Goal: Task Accomplishment & Management: Complete application form

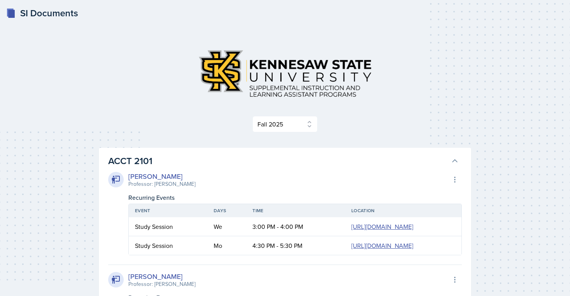
select select "2bed604d-1099-4043-b1bc-2365e8740244"
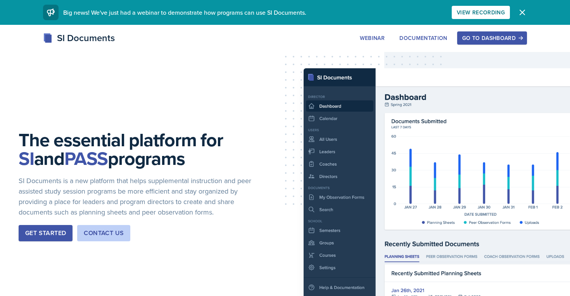
click at [487, 35] on div "Go to Dashboard" at bounding box center [492, 38] width 60 height 6
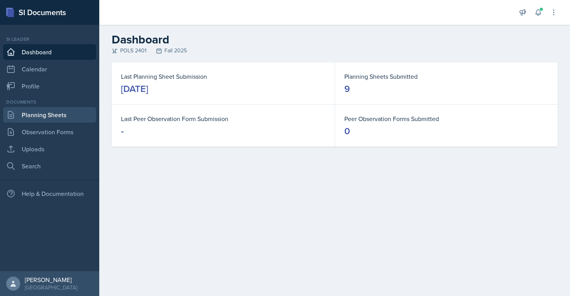
click at [33, 119] on link "Planning Sheets" at bounding box center [49, 115] width 93 height 16
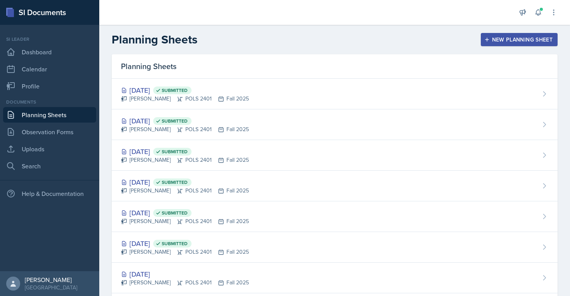
click at [524, 43] on div "New Planning Sheet" at bounding box center [519, 39] width 67 height 6
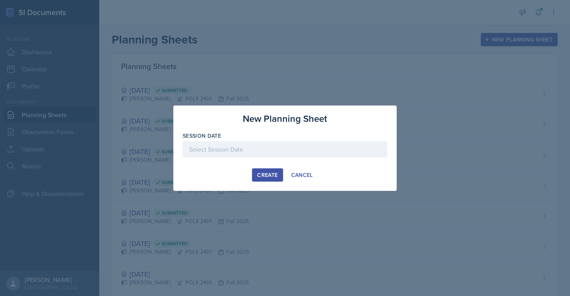
click at [285, 152] on div at bounding box center [285, 149] width 205 height 16
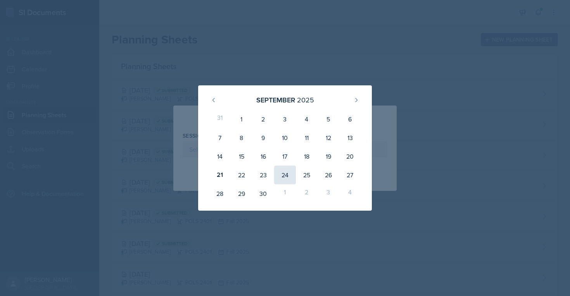
click at [289, 174] on div "24" at bounding box center [285, 175] width 22 height 19
type input "[DATE]"
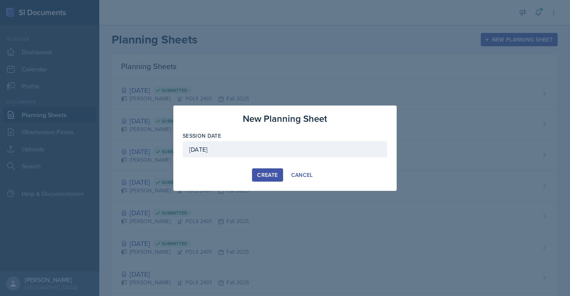
click at [272, 174] on div "Create" at bounding box center [267, 175] width 21 height 6
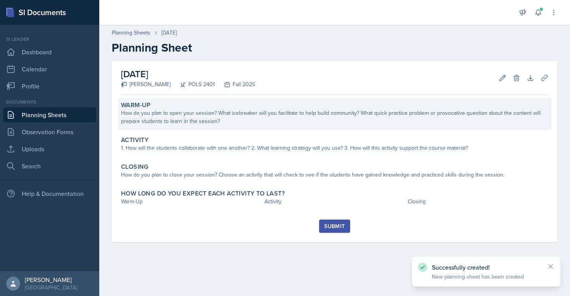
click at [257, 109] on div "Warm-Up How do you plan to open your session? What icebreaker will you facilita…" at bounding box center [335, 114] width 434 height 32
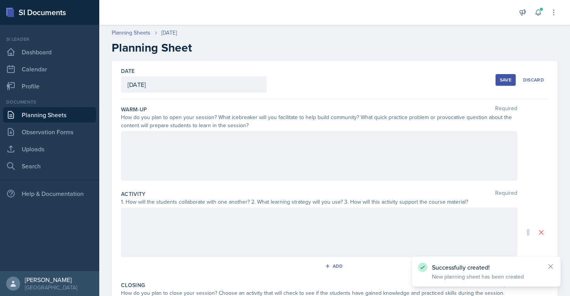
click at [251, 143] on div at bounding box center [319, 156] width 396 height 50
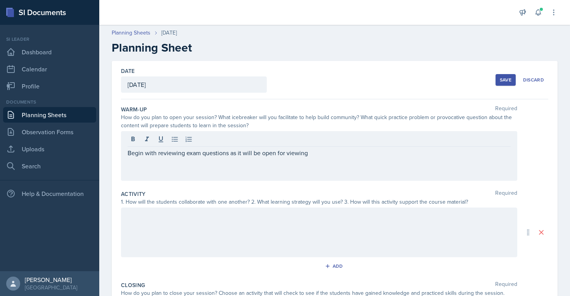
click at [242, 229] on div at bounding box center [319, 233] width 396 height 50
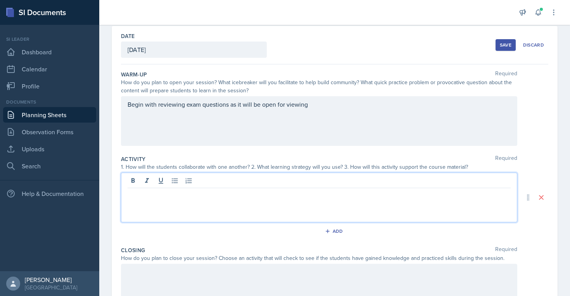
scroll to position [35, 0]
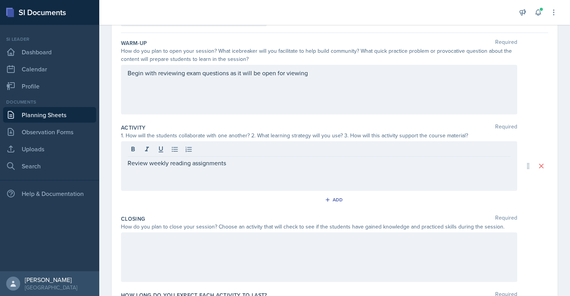
click at [244, 267] on div at bounding box center [319, 257] width 396 height 50
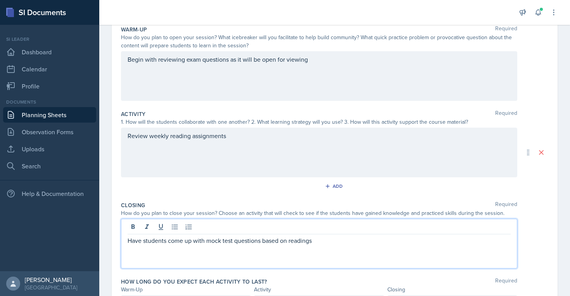
scroll to position [126, 0]
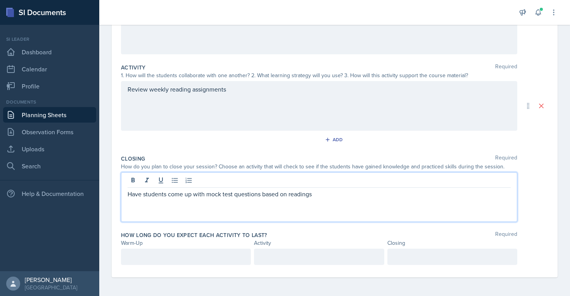
click at [176, 256] on p at bounding box center [186, 256] width 117 height 9
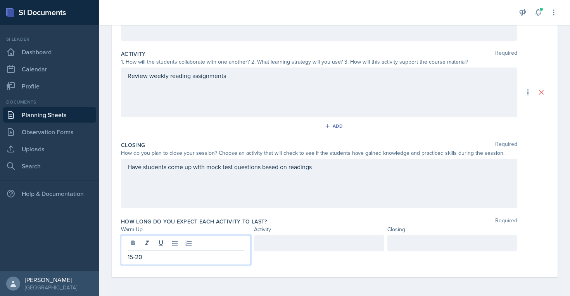
click at [305, 236] on div at bounding box center [319, 243] width 130 height 16
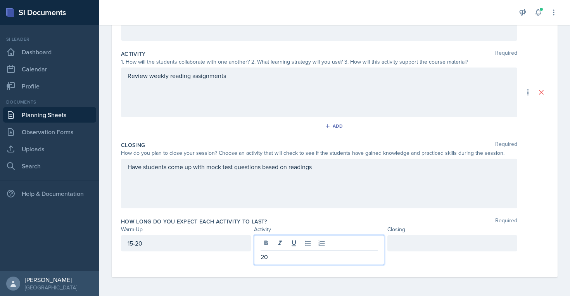
click at [405, 247] on div at bounding box center [452, 243] width 130 height 16
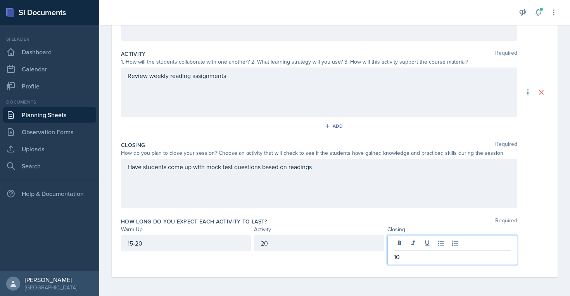
click at [374, 264] on div "20" at bounding box center [319, 250] width 130 height 30
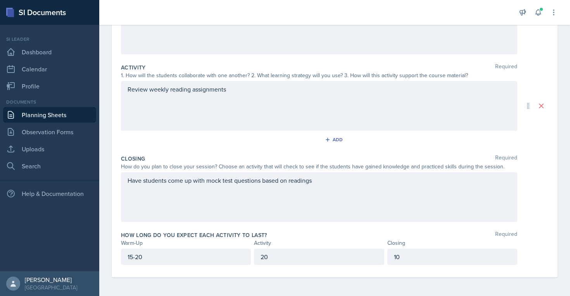
scroll to position [0, 0]
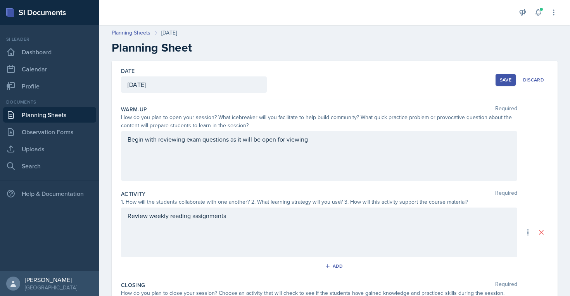
click at [505, 77] on div "Save" at bounding box center [506, 80] width 12 height 6
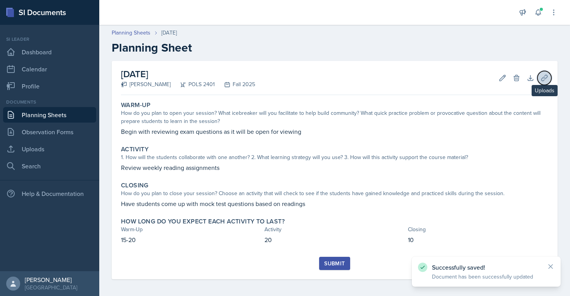
click at [544, 80] on icon at bounding box center [544, 78] width 6 height 6
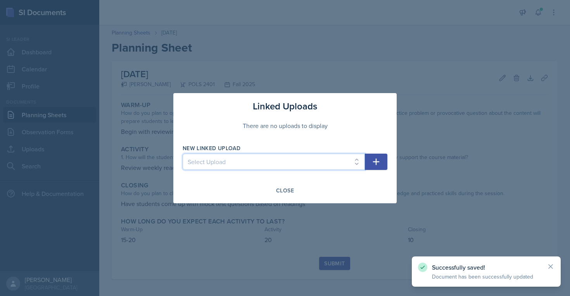
click at [333, 165] on select "Select Upload SI session plan" at bounding box center [274, 162] width 182 height 16
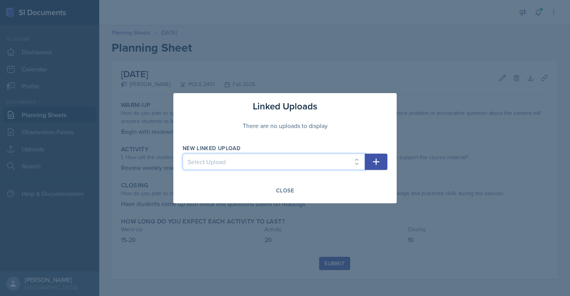
select select "7b551942-0f3a-4e39-ab02-c1a62f3e3199"
click at [183, 154] on select "Select Upload SI session plan" at bounding box center [274, 162] width 182 height 16
click at [379, 159] on icon "button" at bounding box center [376, 161] width 9 height 9
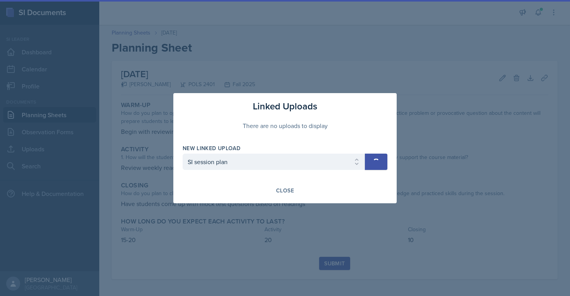
select select
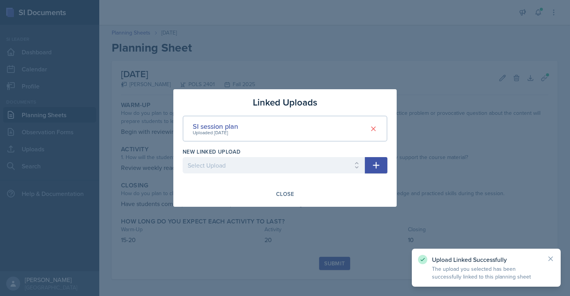
click at [368, 246] on div at bounding box center [285, 148] width 570 height 296
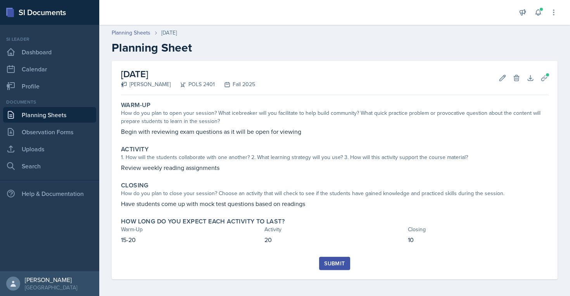
click at [338, 261] on div "Submit" at bounding box center [334, 263] width 21 height 6
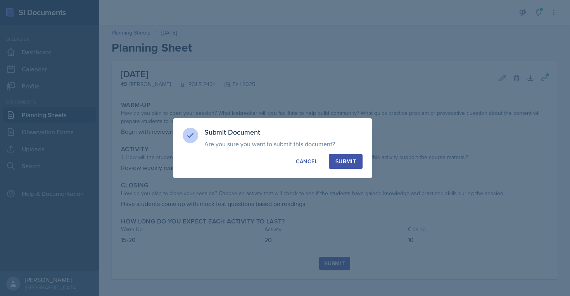
click at [349, 157] on div "Submit" at bounding box center [346, 161] width 21 height 8
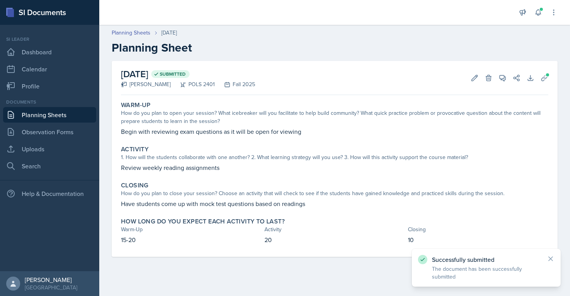
click at [86, 112] on link "Planning Sheets" at bounding box center [49, 115] width 93 height 16
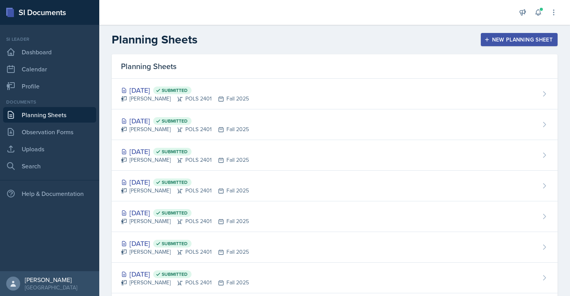
click at [536, 36] on button "New Planning Sheet" at bounding box center [519, 39] width 77 height 13
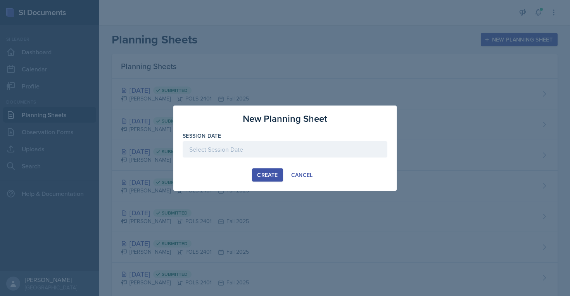
click at [266, 145] on div at bounding box center [285, 149] width 205 height 16
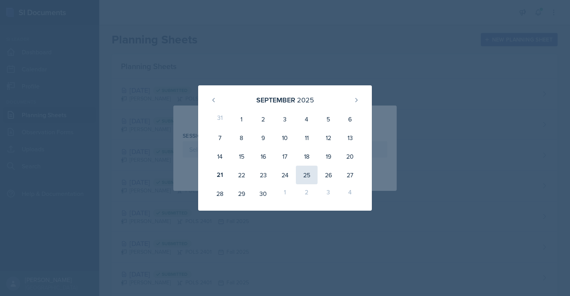
click at [304, 177] on div "25" at bounding box center [307, 175] width 22 height 19
type input "[DATE]"
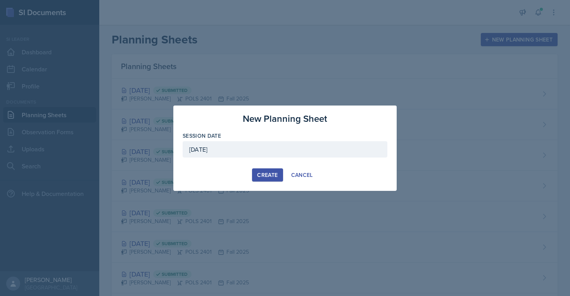
click at [257, 170] on button "Create" at bounding box center [267, 174] width 31 height 13
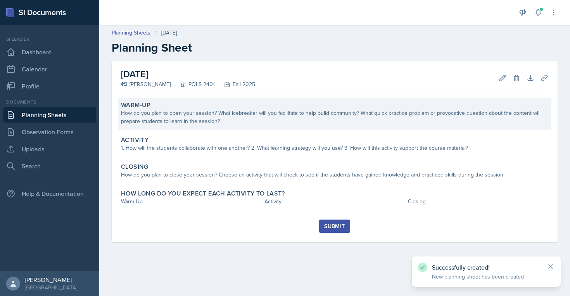
click at [271, 116] on div "How do you plan to open your session? What icebreaker will you facilitate to he…" at bounding box center [334, 117] width 427 height 16
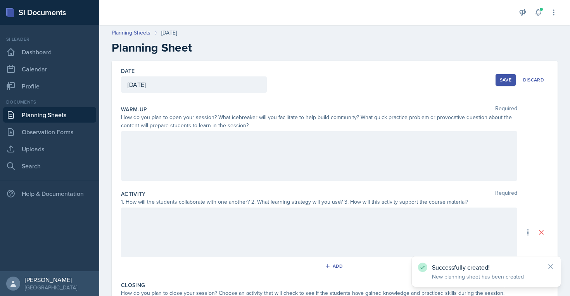
click at [274, 153] on div at bounding box center [319, 156] width 396 height 50
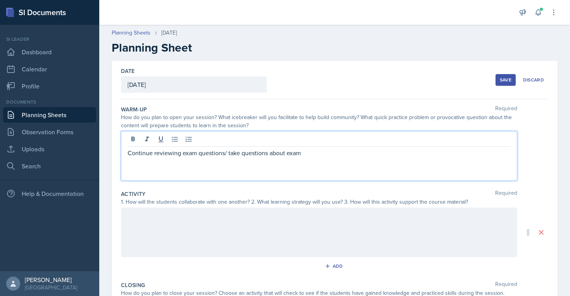
click at [269, 155] on p "Continue reviewing exam questions/ take questions about exam" at bounding box center [319, 152] width 383 height 9
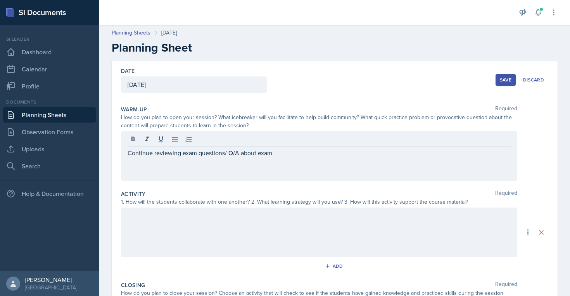
click at [235, 230] on div at bounding box center [319, 233] width 396 height 50
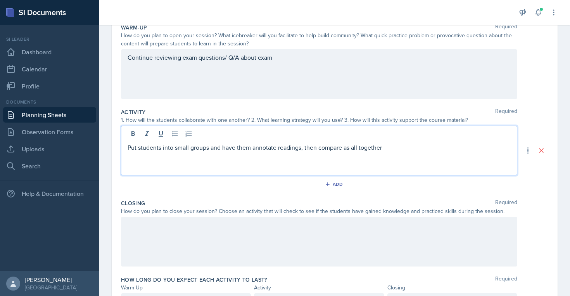
click at [218, 263] on div at bounding box center [319, 242] width 396 height 50
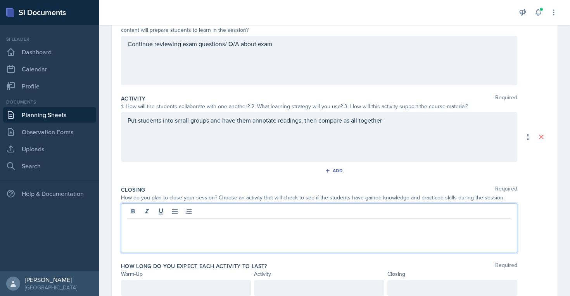
scroll to position [126, 0]
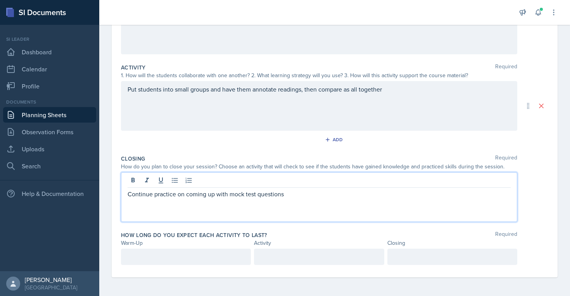
click at [192, 261] on div at bounding box center [186, 257] width 130 height 16
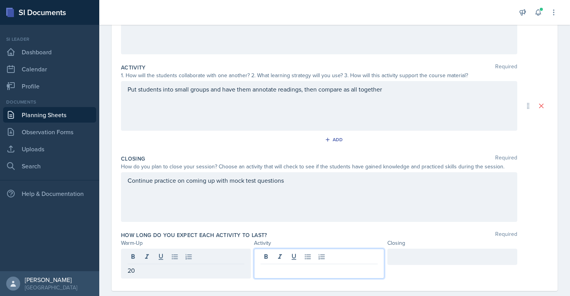
click at [305, 258] on div at bounding box center [319, 264] width 130 height 30
click at [456, 262] on div at bounding box center [452, 257] width 130 height 16
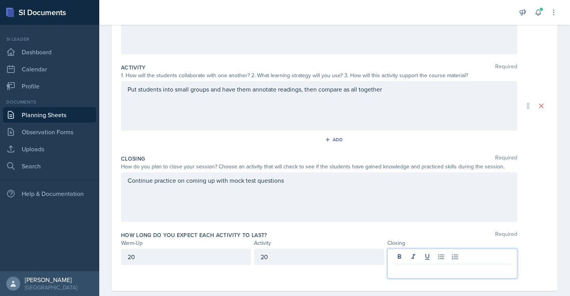
scroll to position [140, 0]
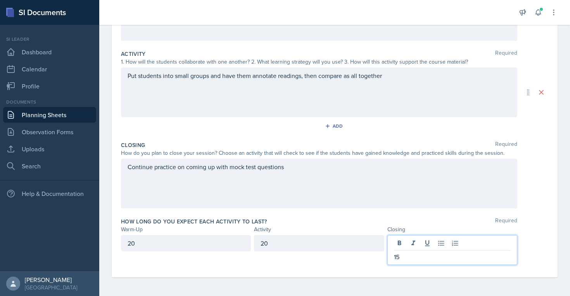
click at [423, 208] on div "Closing Required How do you plan to close your session? Choose an activity that…" at bounding box center [334, 176] width 427 height 76
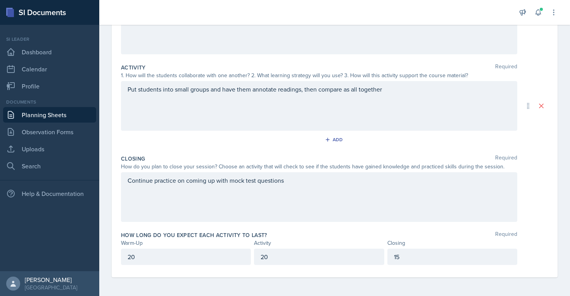
scroll to position [0, 0]
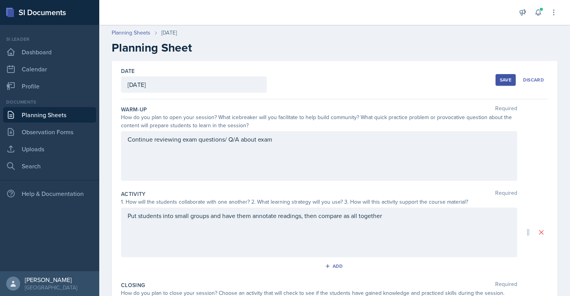
click at [505, 81] on div "Save" at bounding box center [506, 80] width 12 height 6
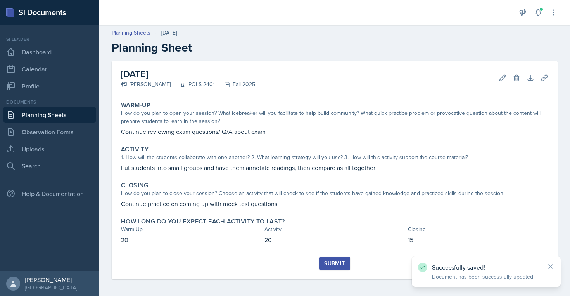
click at [552, 78] on div "[DATE] Ava Elle Briglevich POLS 2401 Fall 2025 Edit Delete Download Uploads Aut…" at bounding box center [335, 170] width 446 height 218
click at [550, 79] on button "Uploads" at bounding box center [545, 78] width 14 height 14
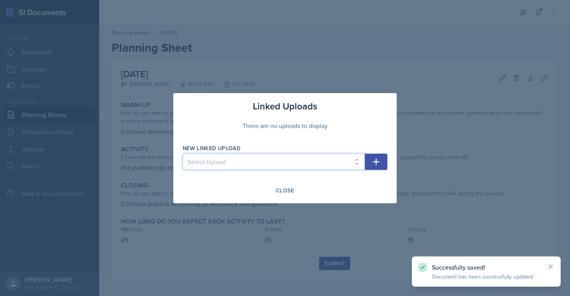
click at [359, 154] on select "Select Upload SI session plan" at bounding box center [274, 162] width 182 height 16
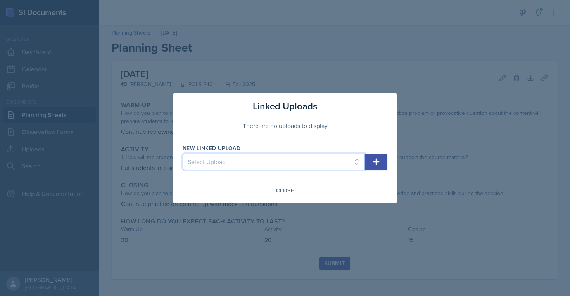
select select "7b551942-0f3a-4e39-ab02-c1a62f3e3199"
click at [183, 154] on select "Select Upload SI session plan" at bounding box center [274, 162] width 182 height 16
click at [372, 162] on icon "button" at bounding box center [376, 161] width 9 height 9
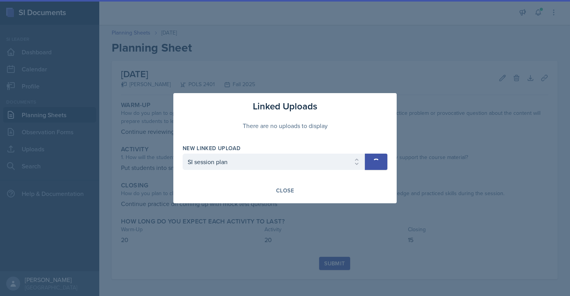
select select
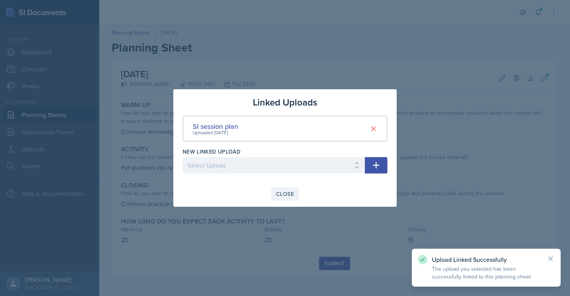
click at [284, 188] on button "Close" at bounding box center [285, 193] width 28 height 13
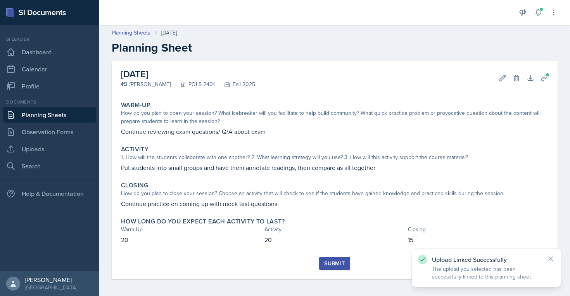
scroll to position [2, 0]
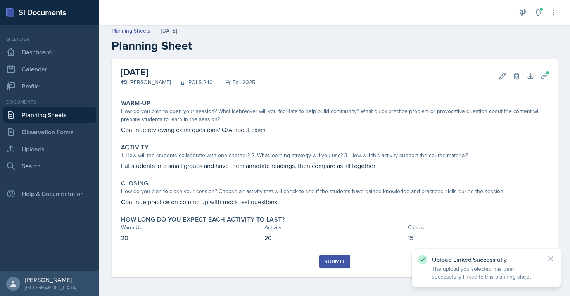
click at [336, 261] on div "Submit" at bounding box center [334, 261] width 21 height 6
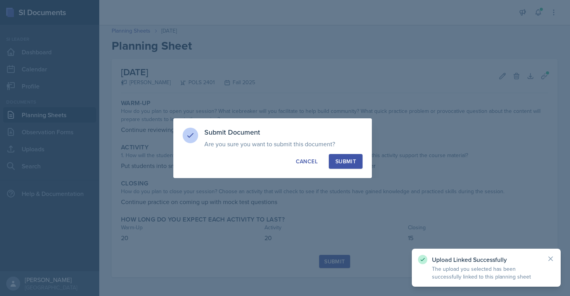
click at [359, 158] on button "Submit" at bounding box center [346, 161] width 34 height 15
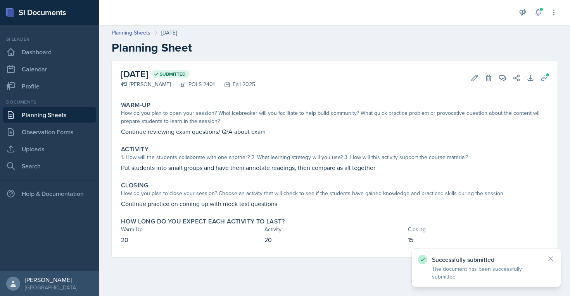
scroll to position [0, 0]
